Goal: Task Accomplishment & Management: Use online tool/utility

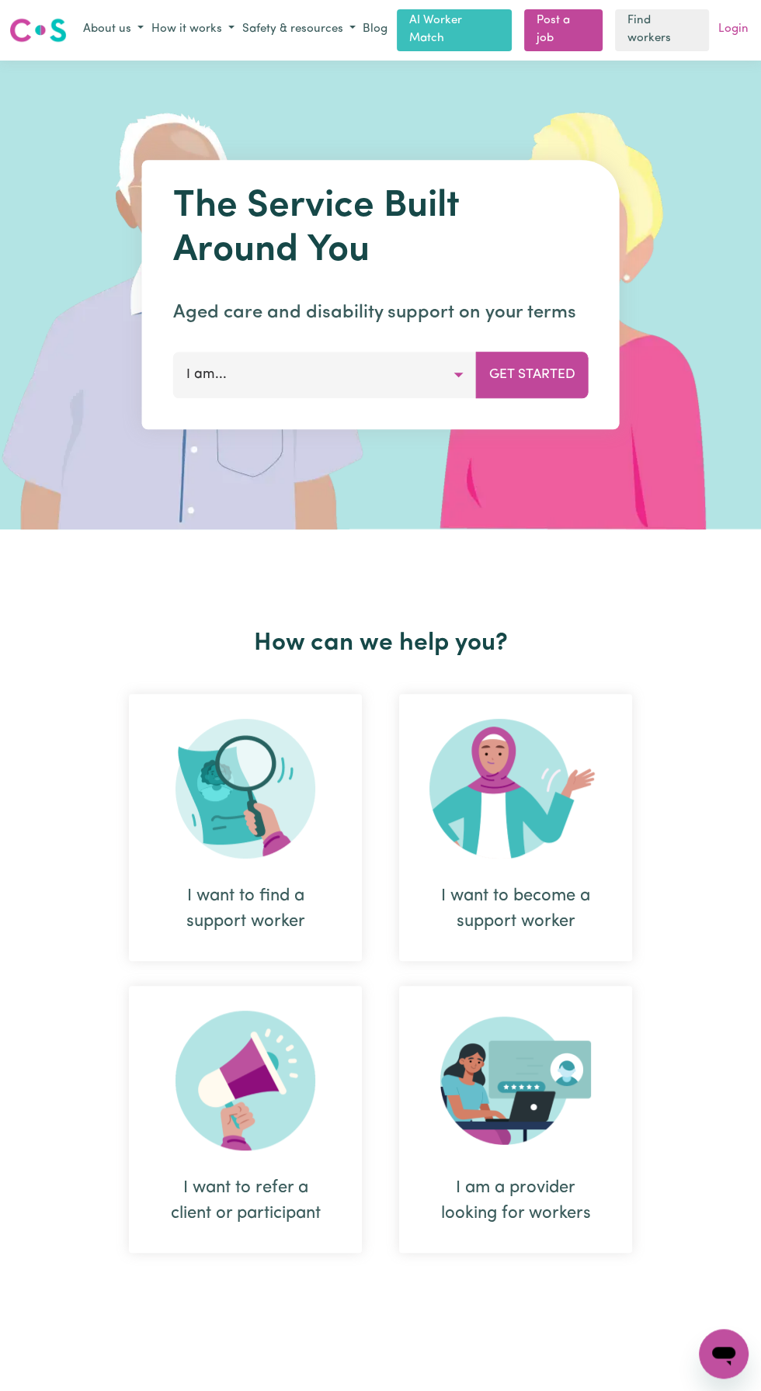
click at [745, 31] on link "Login" at bounding box center [733, 30] width 36 height 24
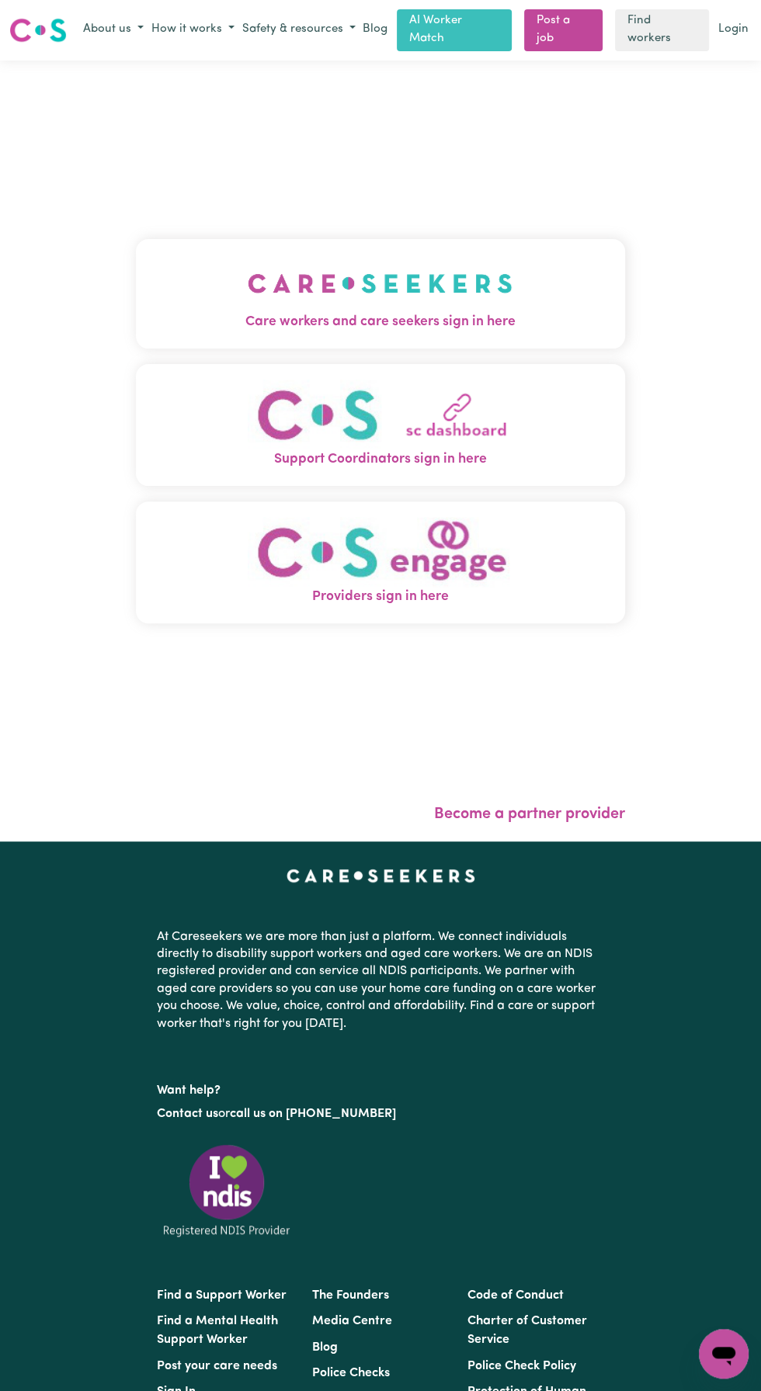
click at [407, 307] on img "Care workers and care seekers sign in here" at bounding box center [380, 283] width 265 height 57
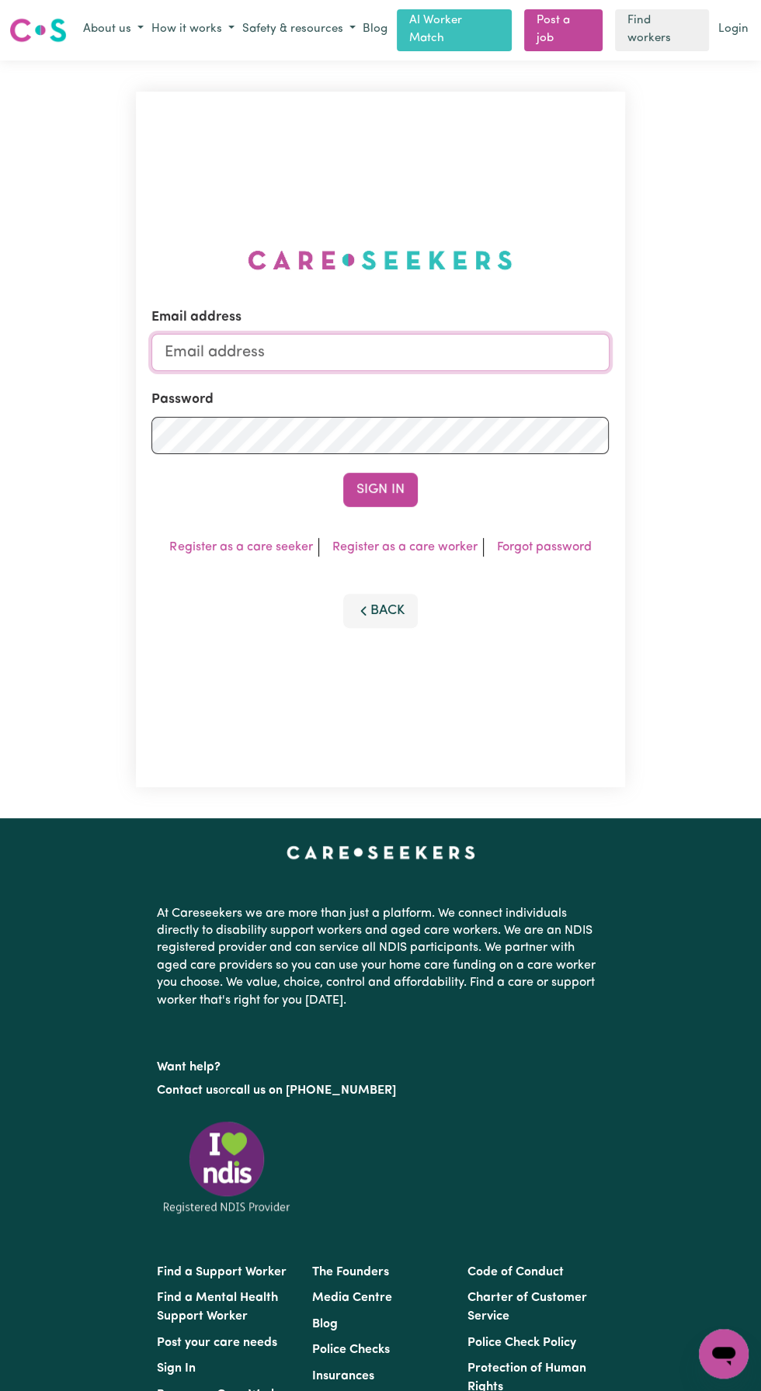
click at [287, 367] on input "Email address" at bounding box center [379, 352] width 457 height 37
type input "[EMAIL_ADDRESS][DOMAIN_NAME]"
click at [343, 473] on button "Sign In" at bounding box center [380, 490] width 75 height 34
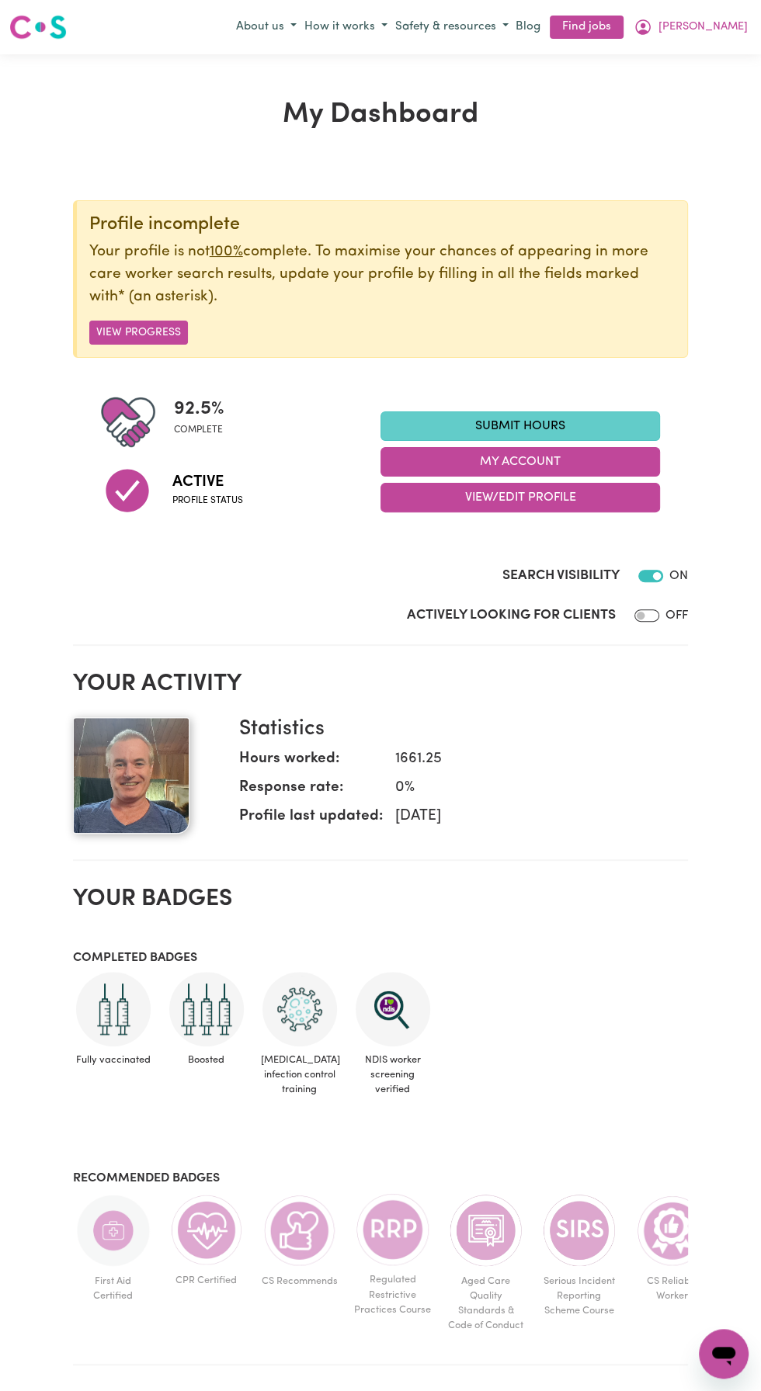
click at [546, 425] on link "Submit Hours" at bounding box center [520, 427] width 280 height 30
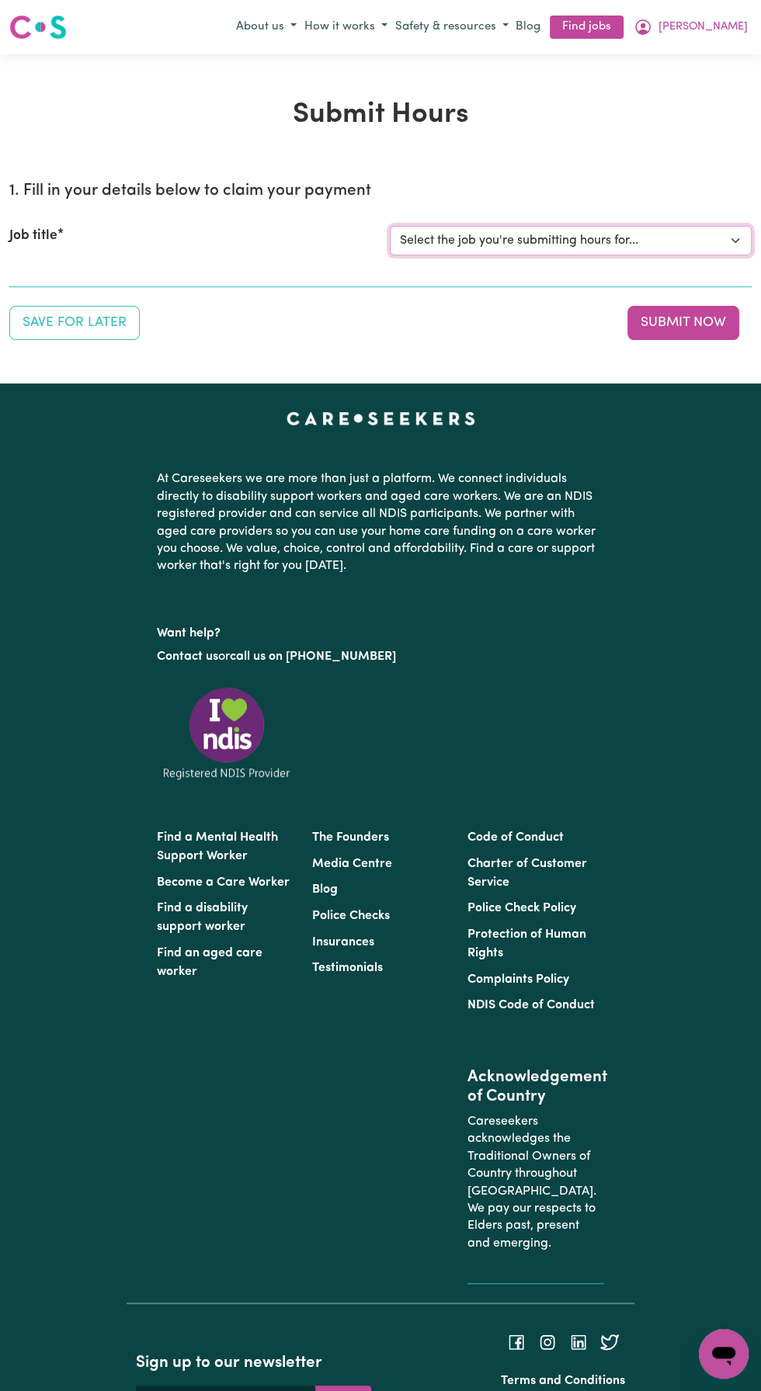
click at [512, 240] on select "Select the job you're submitting hours for... [[PERSON_NAME] Liberty [PERSON_NA…" at bounding box center [571, 241] width 362 height 30
select select "10224"
click at [390, 226] on select "Select the job you're submitting hours for... [[PERSON_NAME] Liberty [PERSON_NA…" at bounding box center [571, 241] width 362 height 30
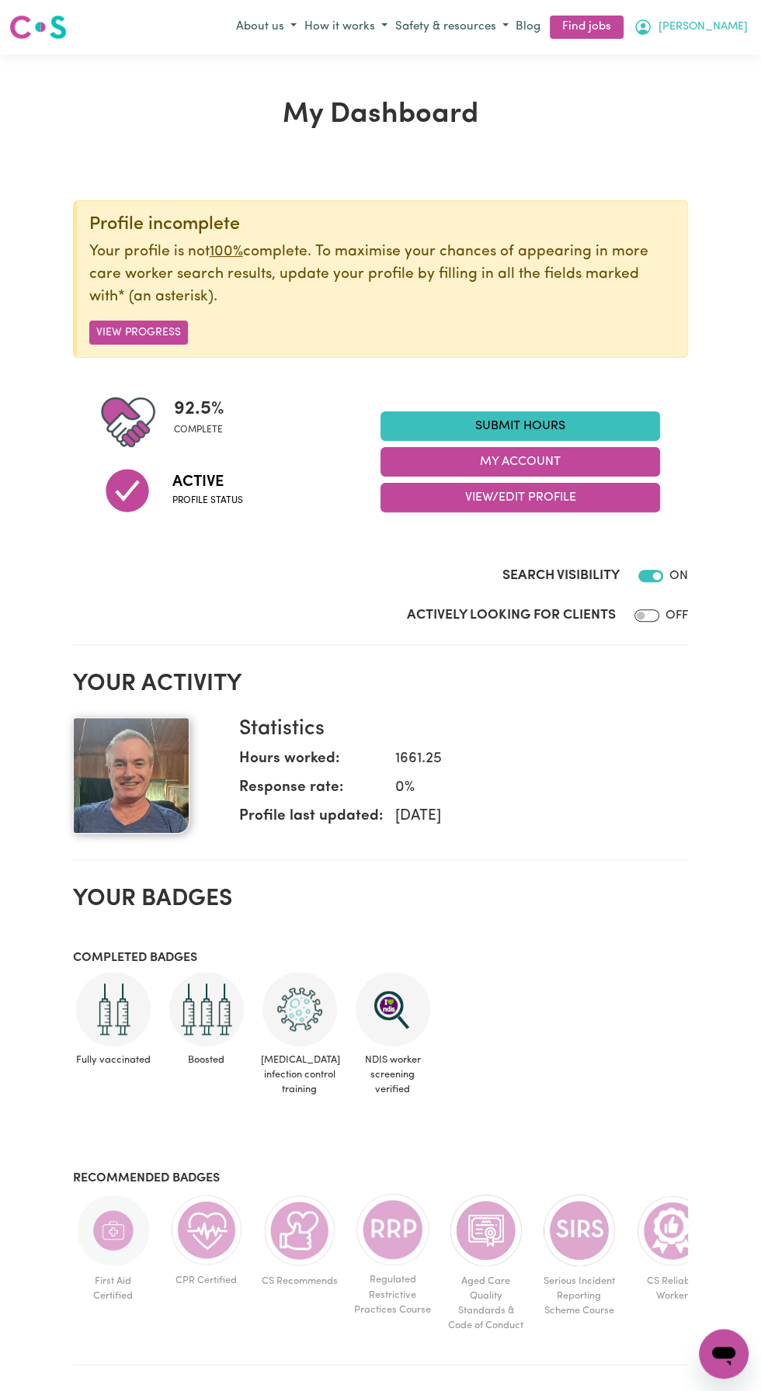
click at [742, 26] on button "[PERSON_NAME]" at bounding box center [691, 27] width 122 height 26
click at [672, 123] on link "Logout" at bounding box center [689, 116] width 123 height 30
